Goal: Transaction & Acquisition: Purchase product/service

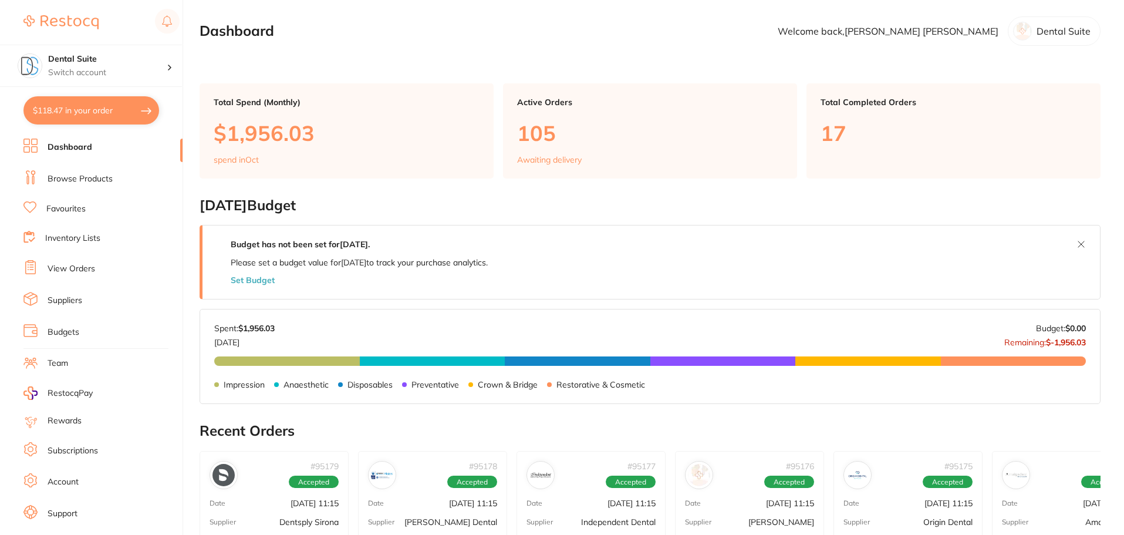
click at [84, 181] on link "Browse Products" at bounding box center [80, 179] width 65 height 12
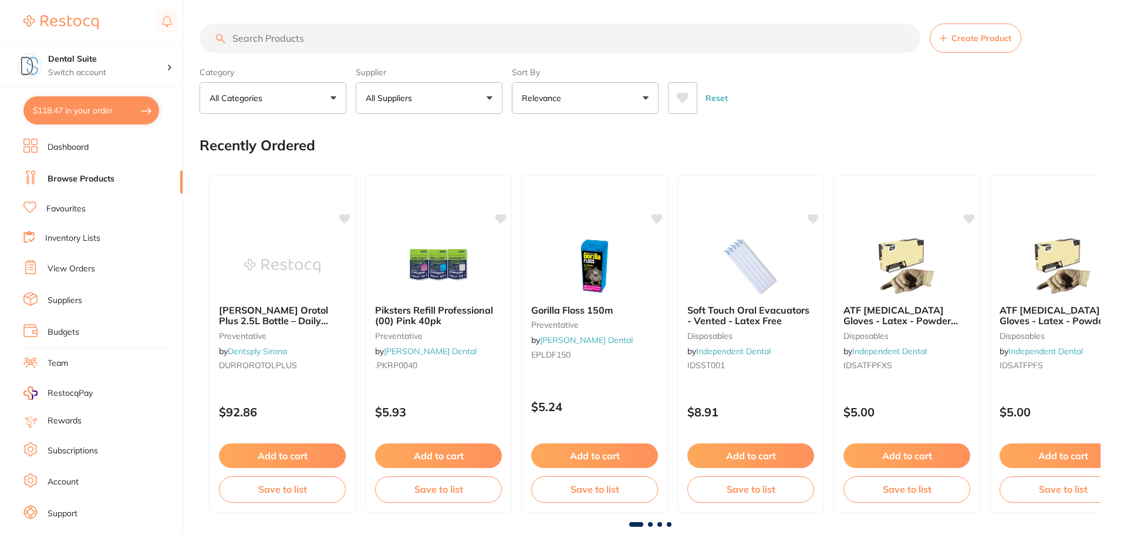
click at [299, 40] on input "search" at bounding box center [559, 37] width 721 height 29
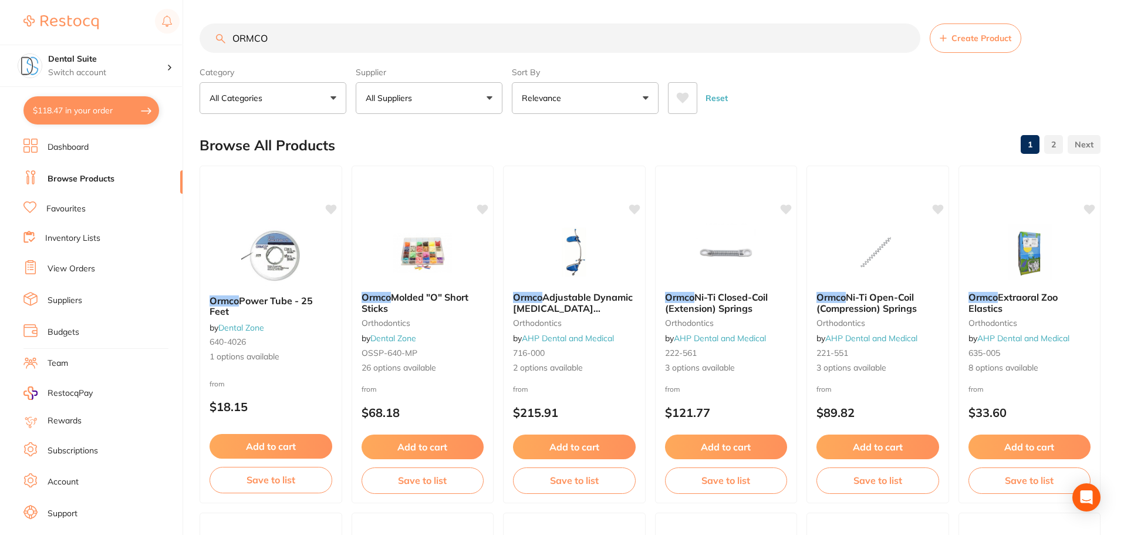
click at [452, 99] on button "All Suppliers" at bounding box center [429, 98] width 147 height 32
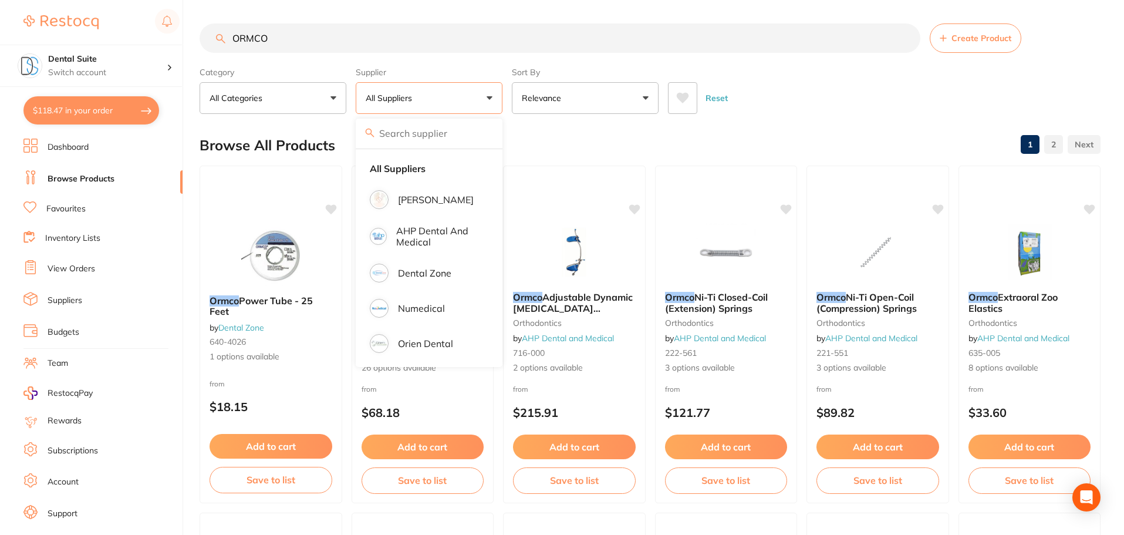
click at [280, 35] on input "ORMCO" at bounding box center [559, 37] width 721 height 29
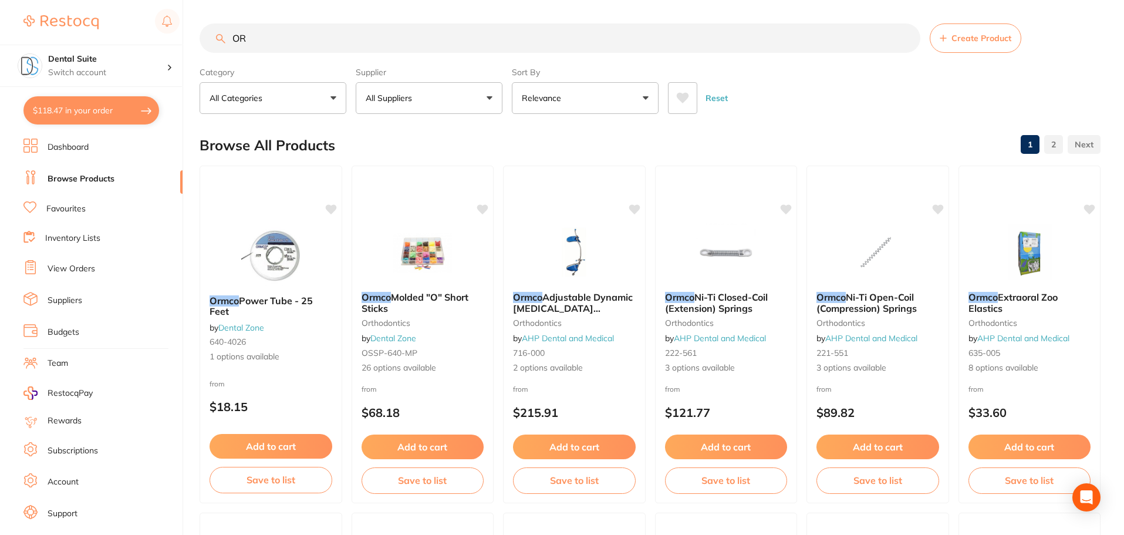
type input "O"
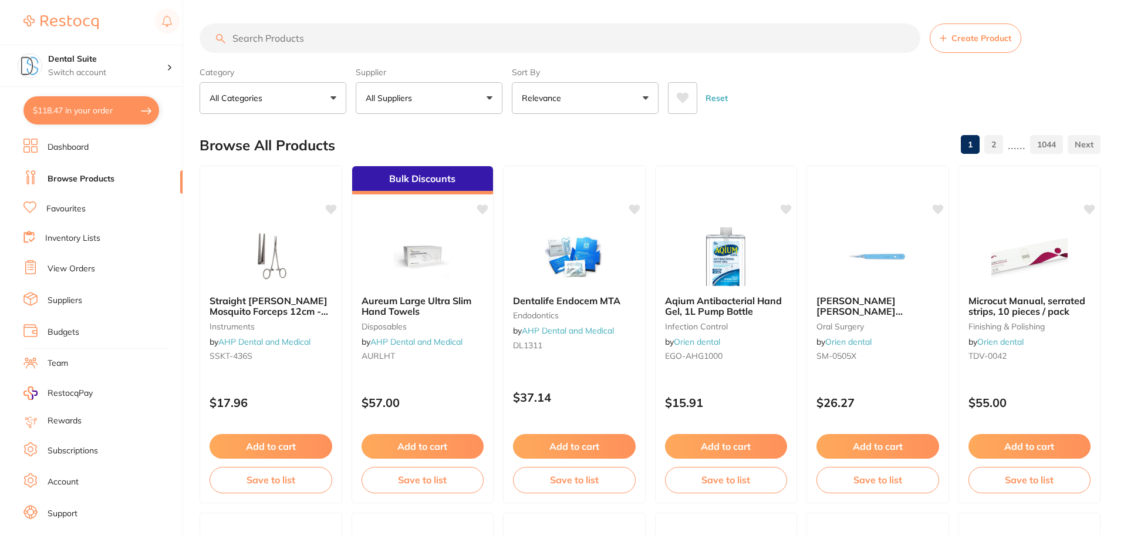
click at [427, 95] on button "All Suppliers" at bounding box center [429, 98] width 147 height 32
